Goal: Task Accomplishment & Management: Use online tool/utility

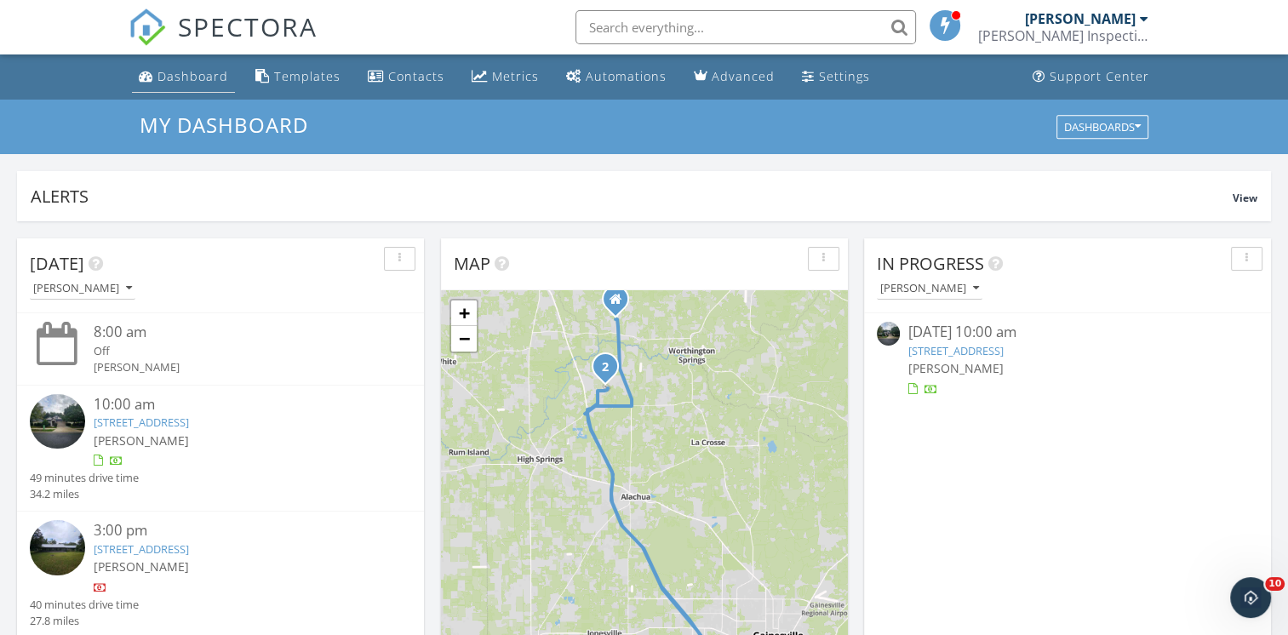
click at [186, 82] on div "Dashboard" at bounding box center [192, 76] width 71 height 16
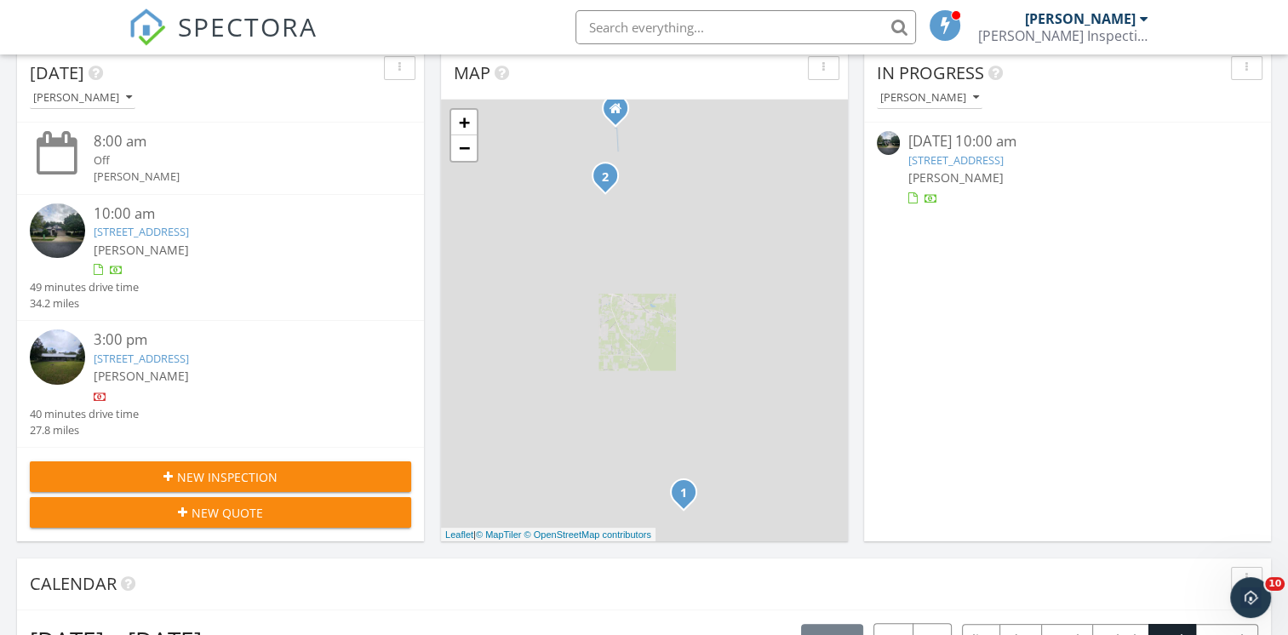
scroll to position [192, 0]
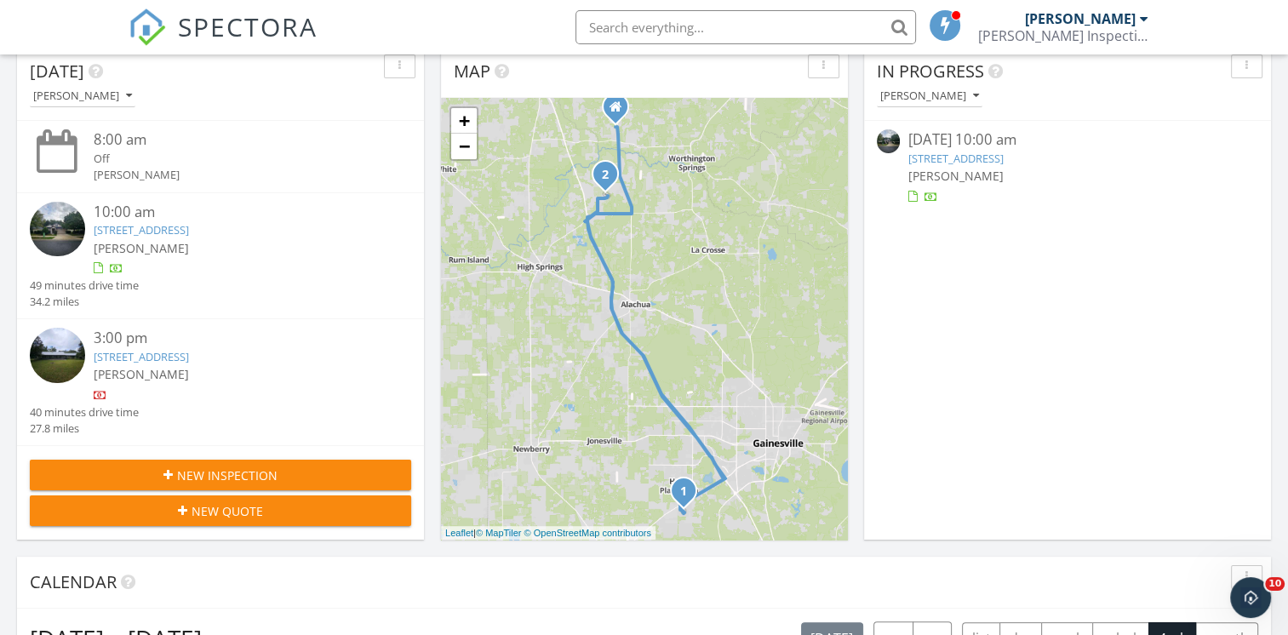
click at [189, 350] on link "[STREET_ADDRESS]" at bounding box center [141, 356] width 95 height 15
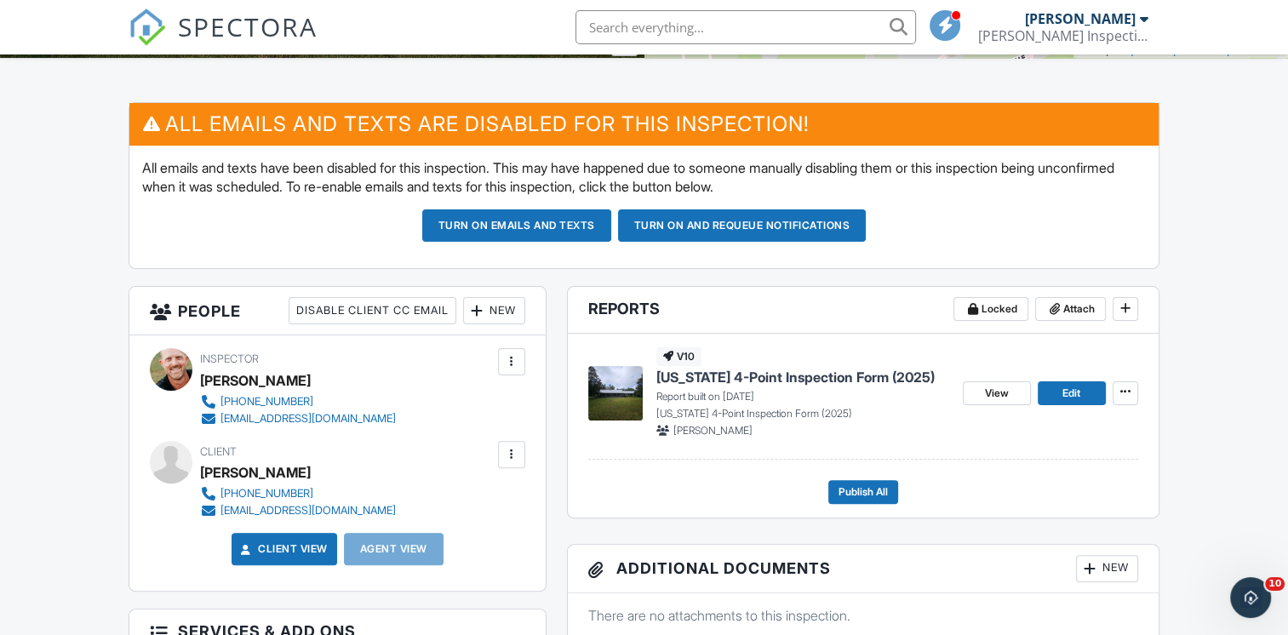
scroll to position [397, 0]
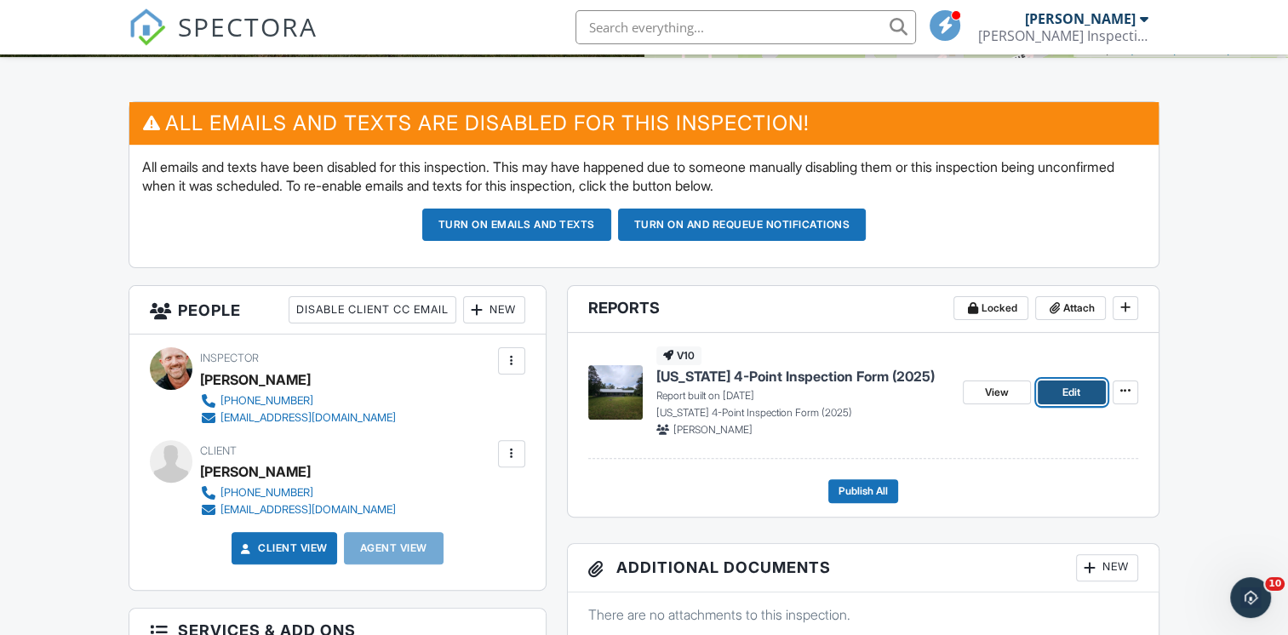
click at [1079, 393] on span "Edit" at bounding box center [1071, 392] width 18 height 17
